Goal: Find specific page/section: Find specific page/section

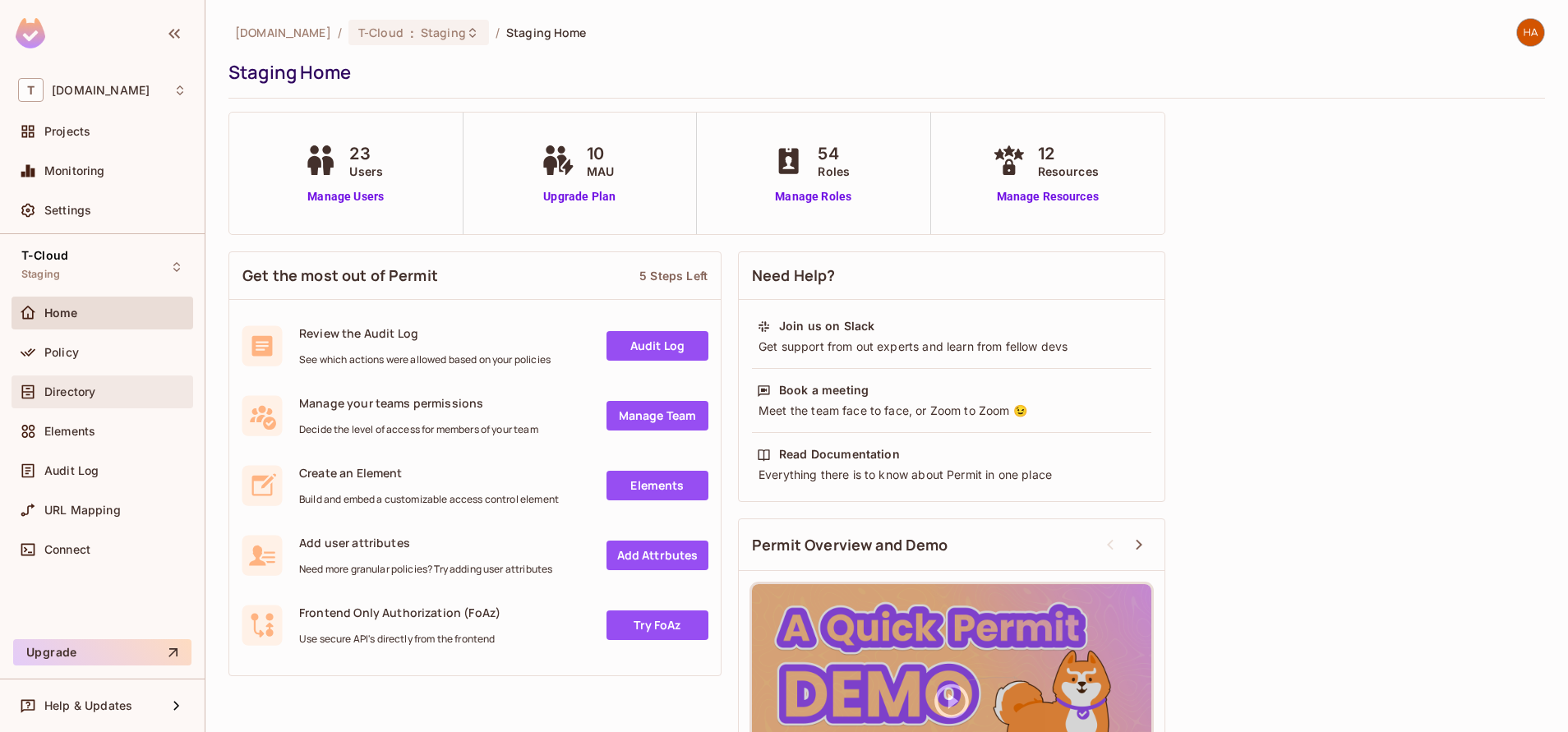
click at [115, 398] on div "Directory" at bounding box center [115, 392] width 143 height 13
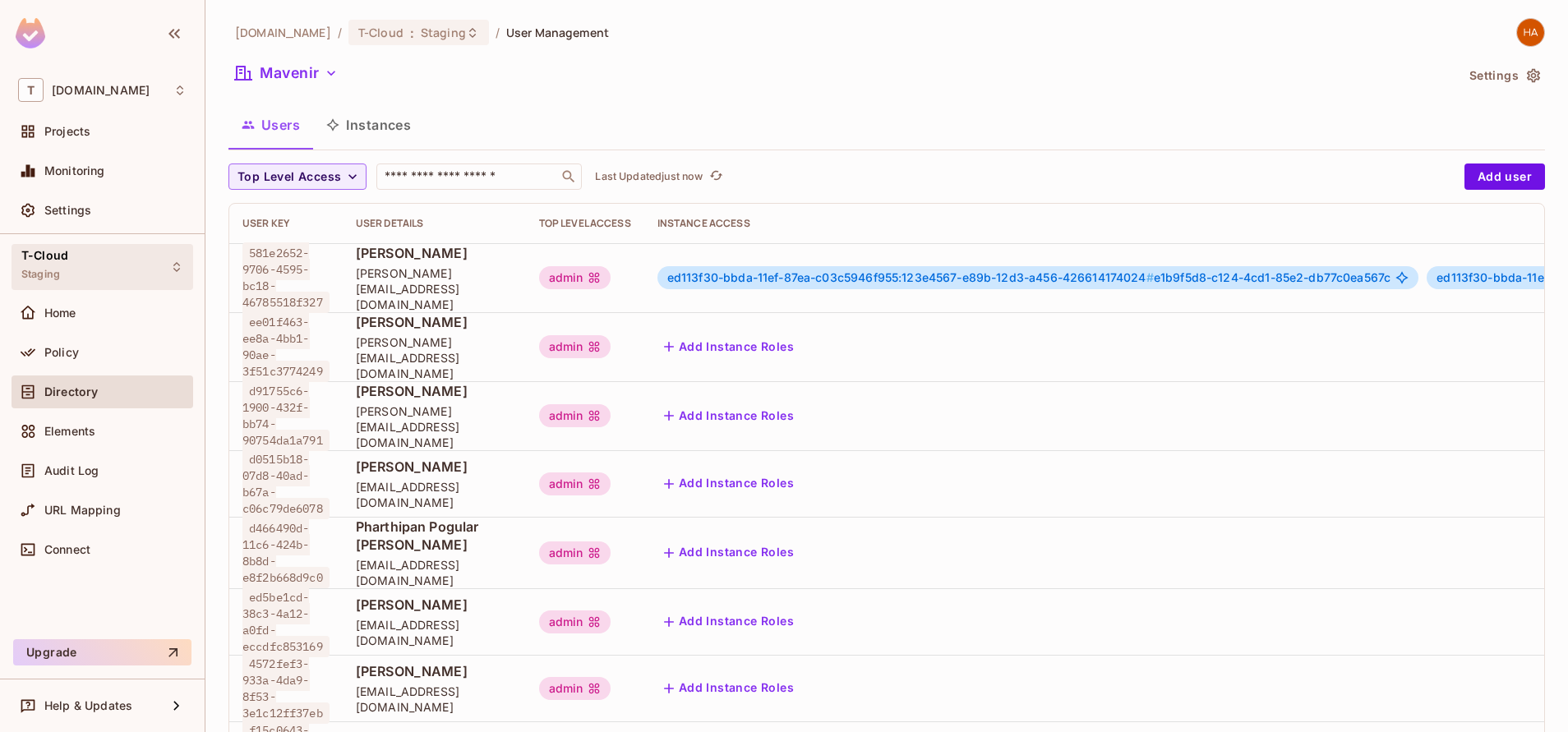
click at [99, 273] on div "T-Cloud Staging" at bounding box center [102, 266] width 181 height 45
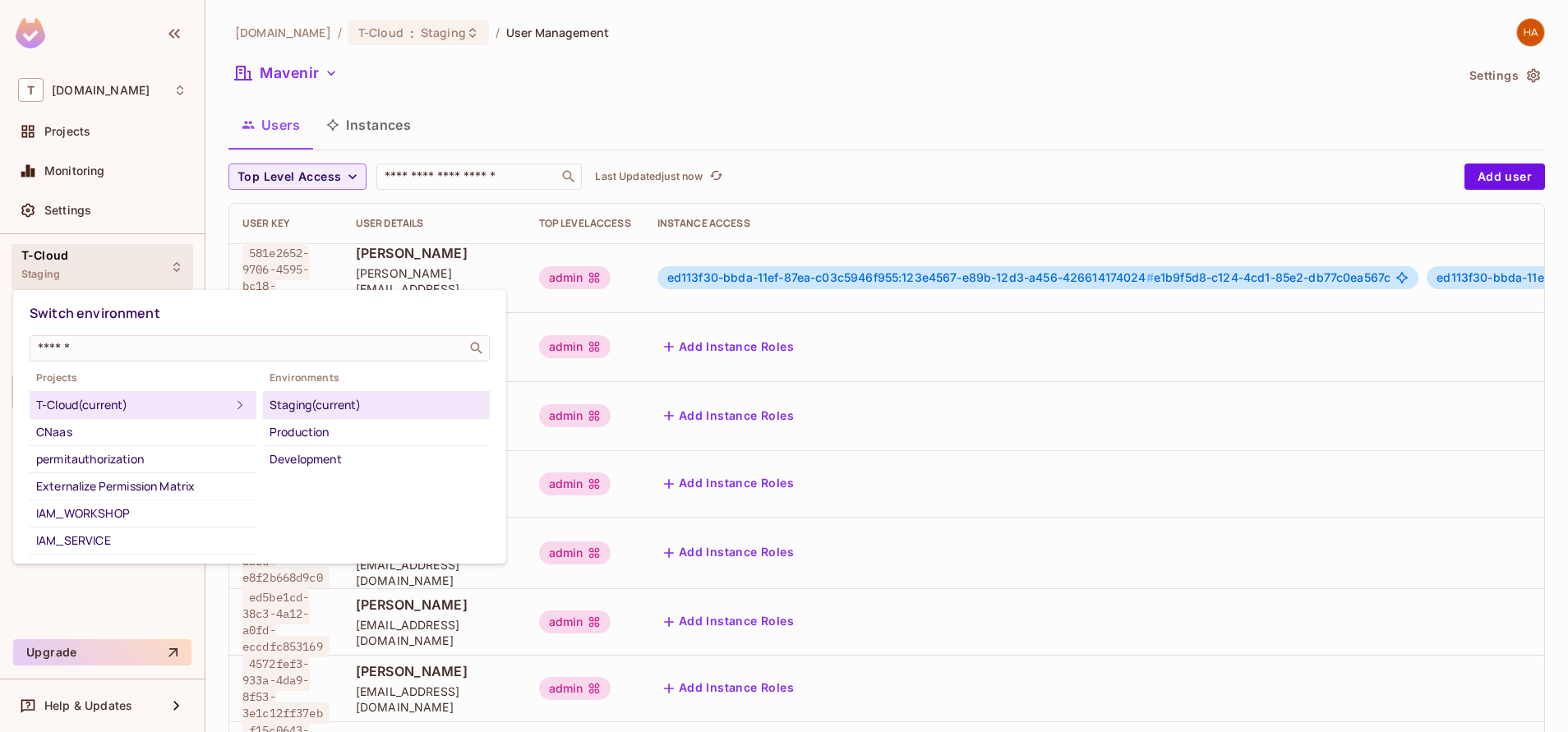
click at [318, 401] on div "Staging (current)" at bounding box center [376, 405] width 214 height 19
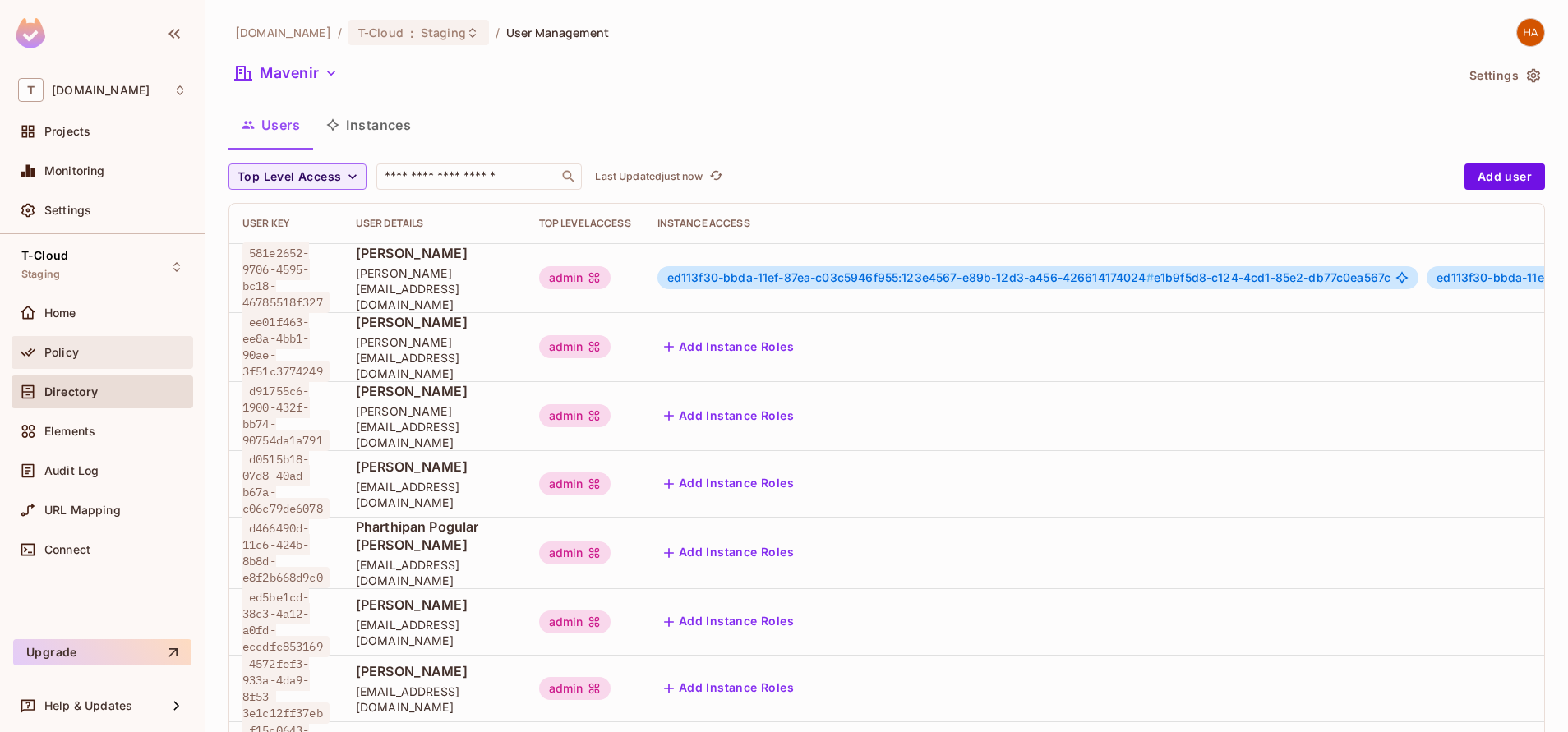
click at [95, 359] on div "Policy" at bounding box center [102, 353] width 168 height 19
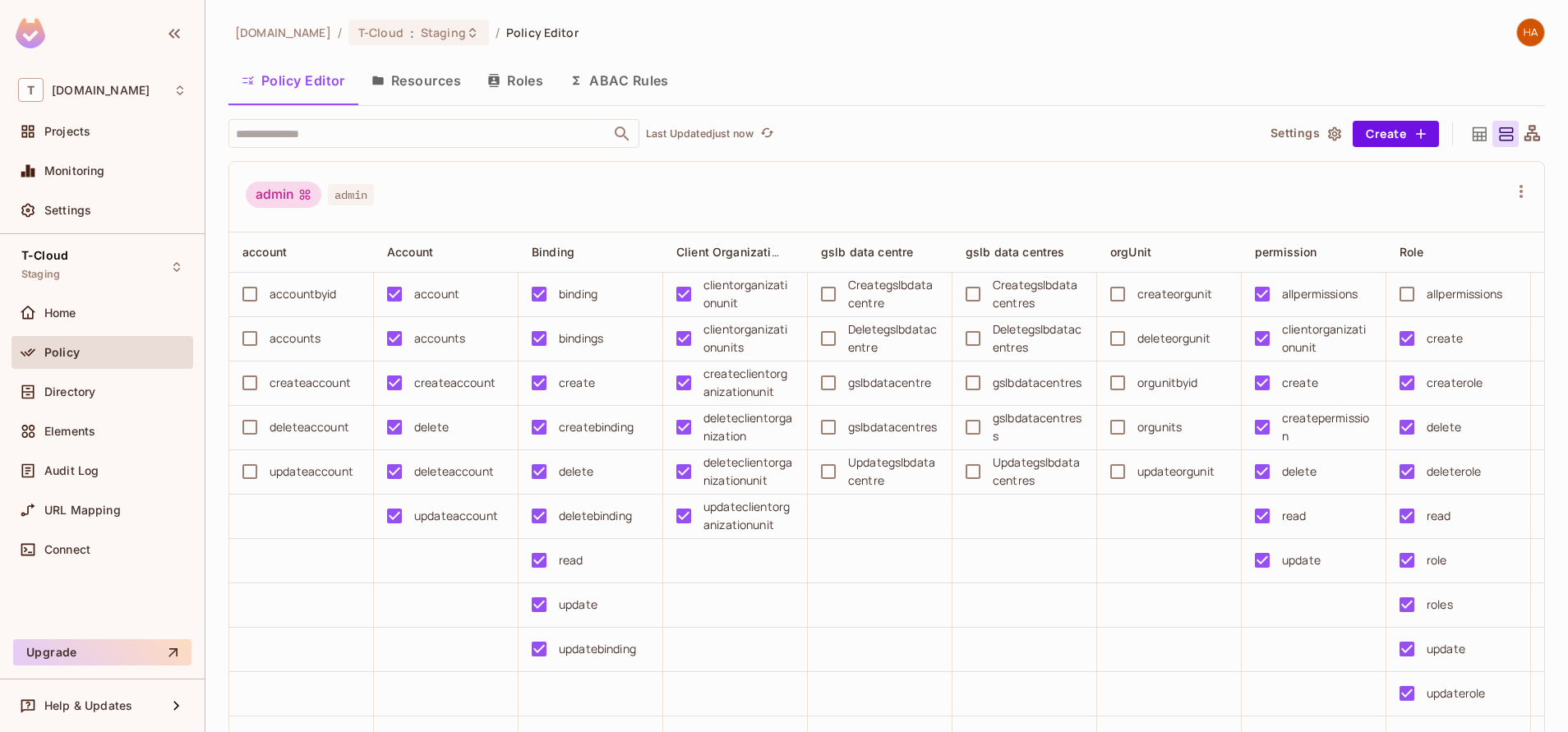
click at [426, 70] on button "Resources" at bounding box center [416, 80] width 116 height 41
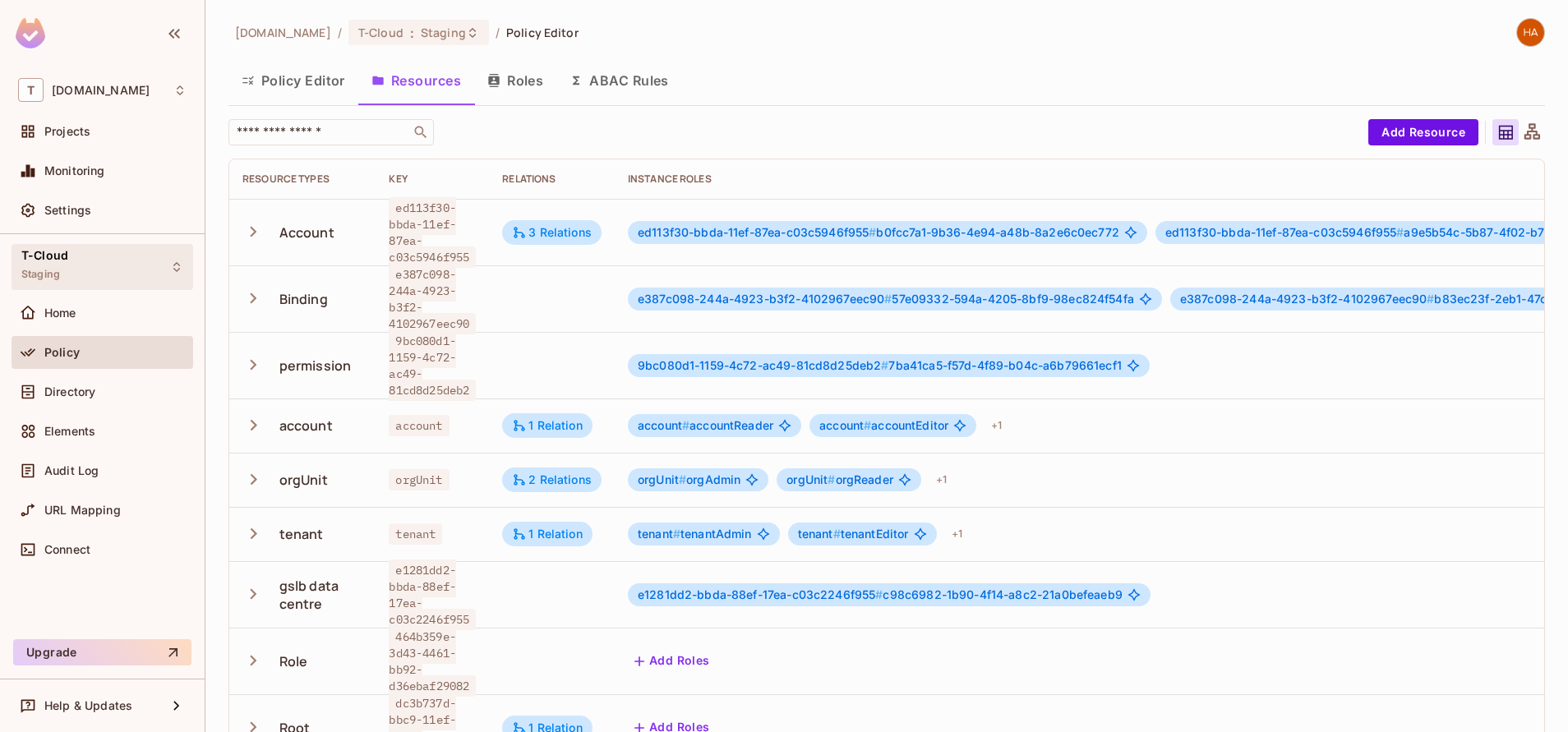
click at [84, 289] on div "T-Cloud Staging" at bounding box center [102, 266] width 181 height 45
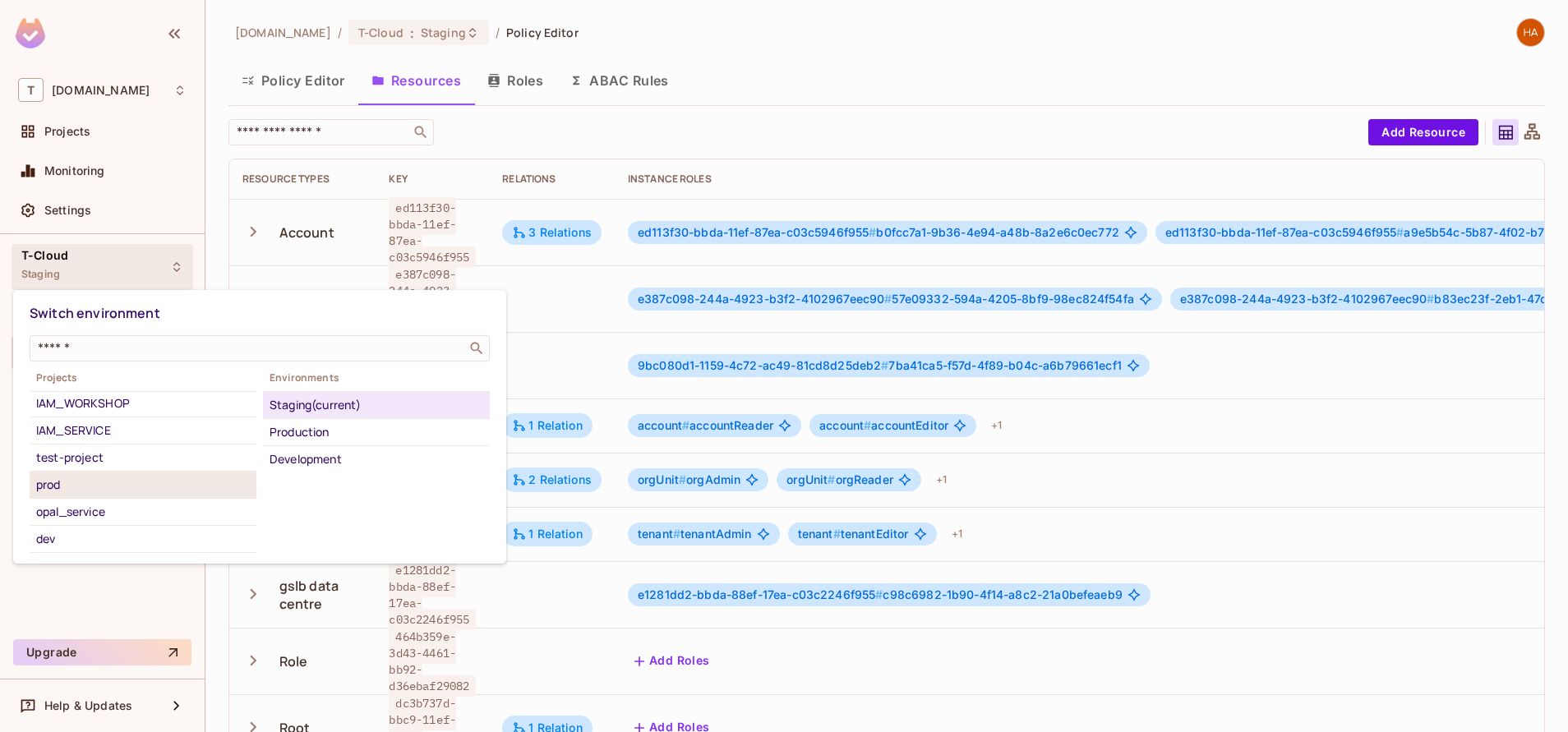
scroll to position [111, 0]
click at [92, 508] on div "opal_service" at bounding box center [143, 511] width 214 height 19
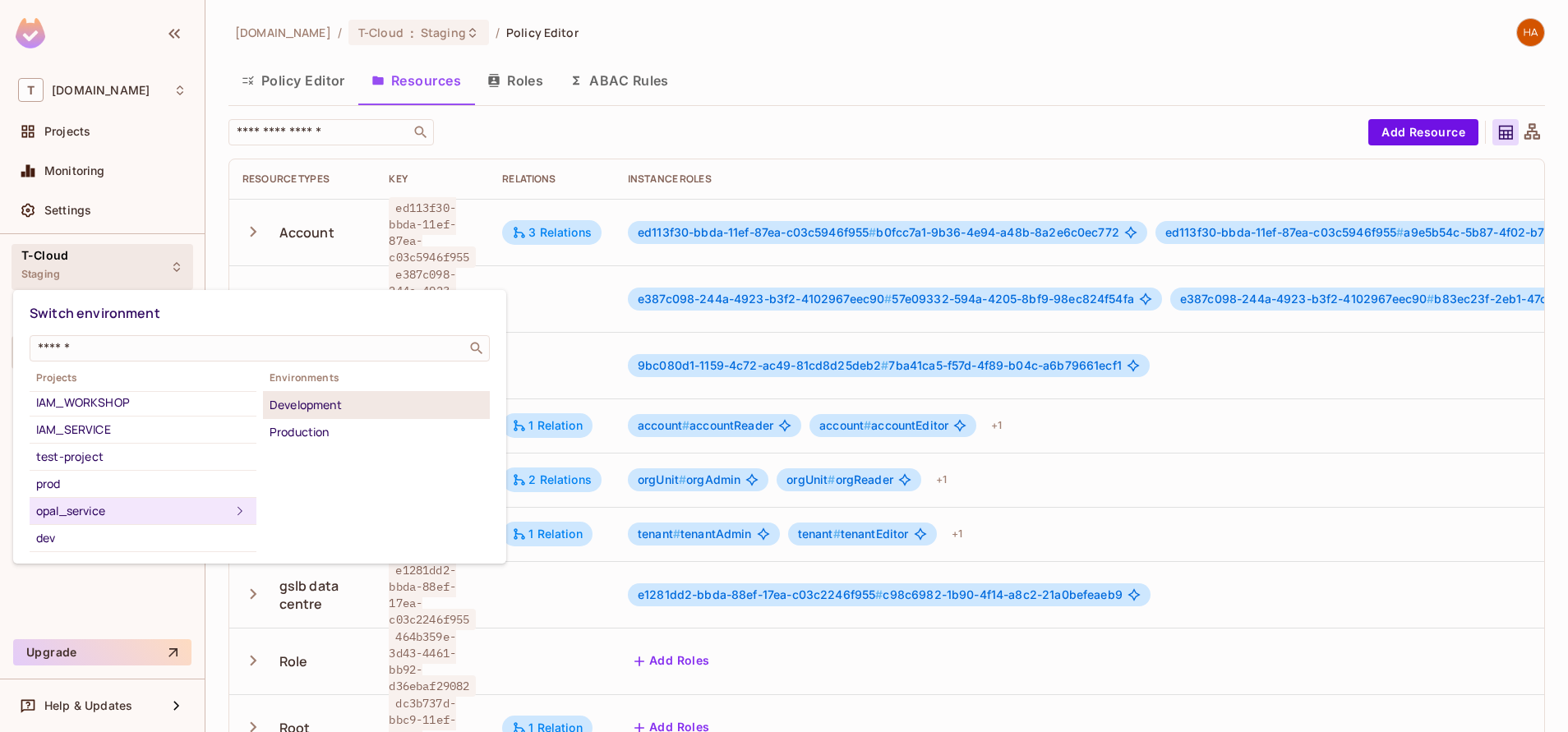
click at [335, 406] on div "Development" at bounding box center [376, 405] width 214 height 19
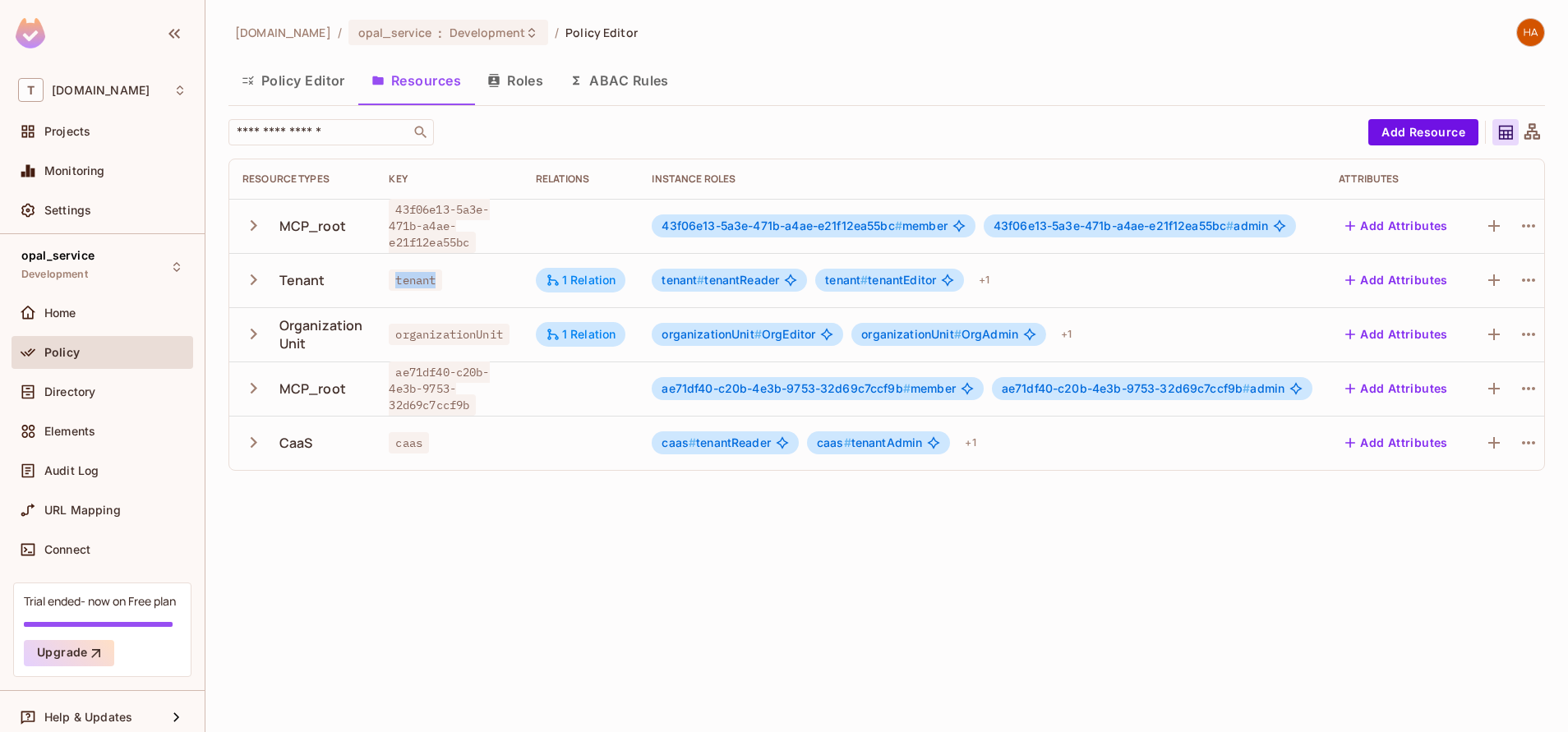
drag, startPoint x: 458, startPoint y: 285, endPoint x: 392, endPoint y: 281, distance: 66.1
click at [392, 281] on div "tenant" at bounding box center [449, 280] width 120 height 17
drag, startPoint x: 392, startPoint y: 281, endPoint x: 392, endPoint y: 325, distance: 44.0
click at [392, 325] on span "organizationUnit" at bounding box center [449, 334] width 120 height 21
drag, startPoint x: 392, startPoint y: 325, endPoint x: 392, endPoint y: 444, distance: 119.0
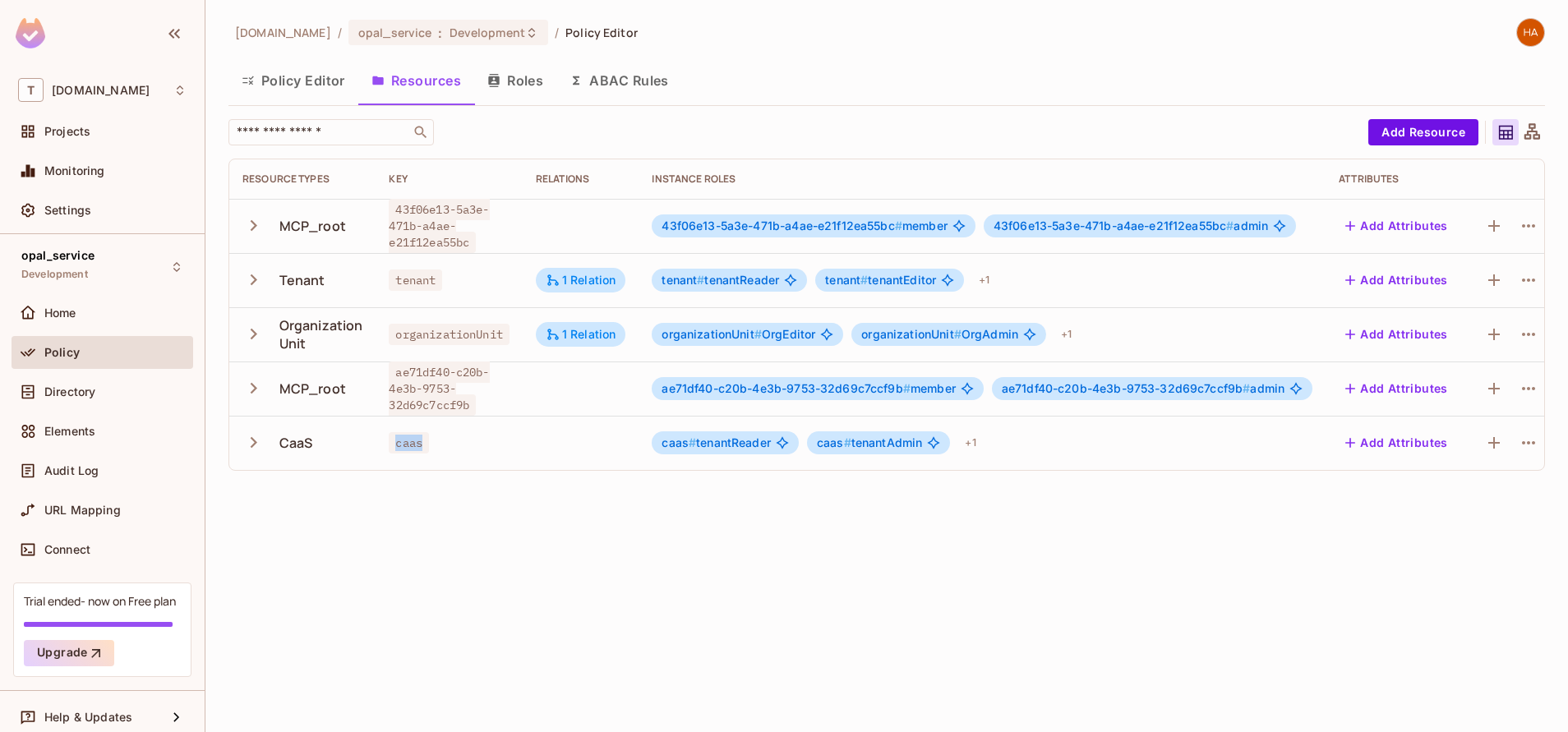
click at [392, 444] on div "caas" at bounding box center [449, 443] width 120 height 17
drag, startPoint x: 392, startPoint y: 444, endPoint x: 519, endPoint y: 560, distance: 172.0
click at [519, 560] on div "[DOMAIN_NAME] / opal_service : Development / Policy Editor Policy Editor Resour…" at bounding box center [887, 366] width 1363 height 732
